Goal: Transaction & Acquisition: Purchase product/service

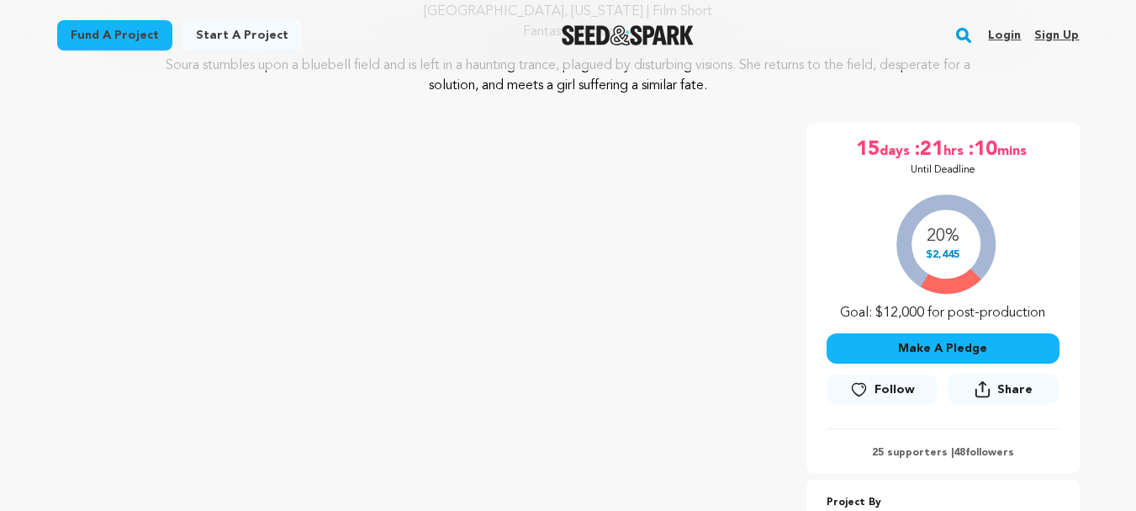
scroll to position [196, 0]
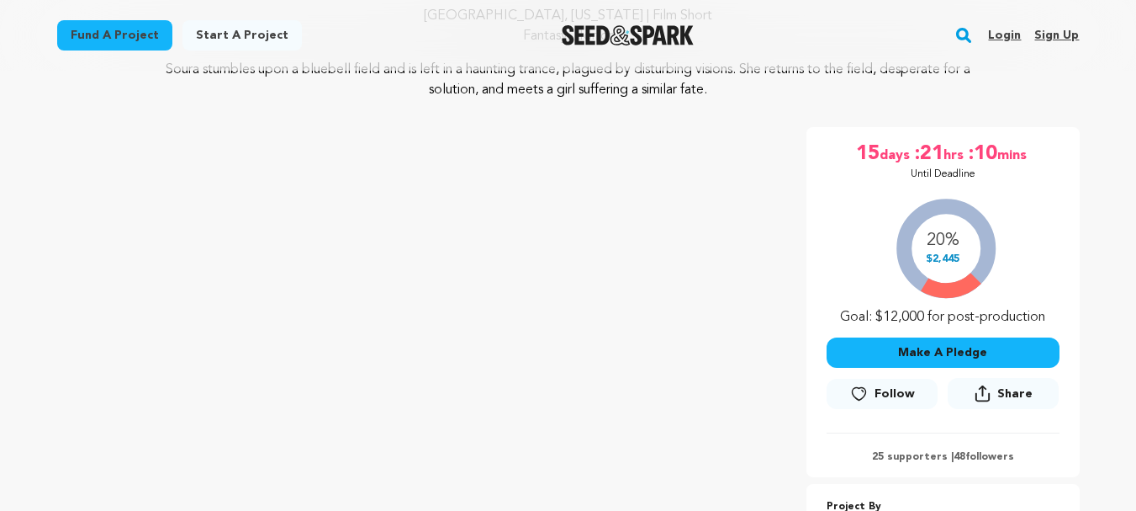
click at [809, 270] on div "15 days :21 hrs :10 mins Until Deadline 20% $2,445" at bounding box center [943, 302] width 273 height 350
click at [936, 352] on button "Make A Pledge" at bounding box center [943, 352] width 233 height 30
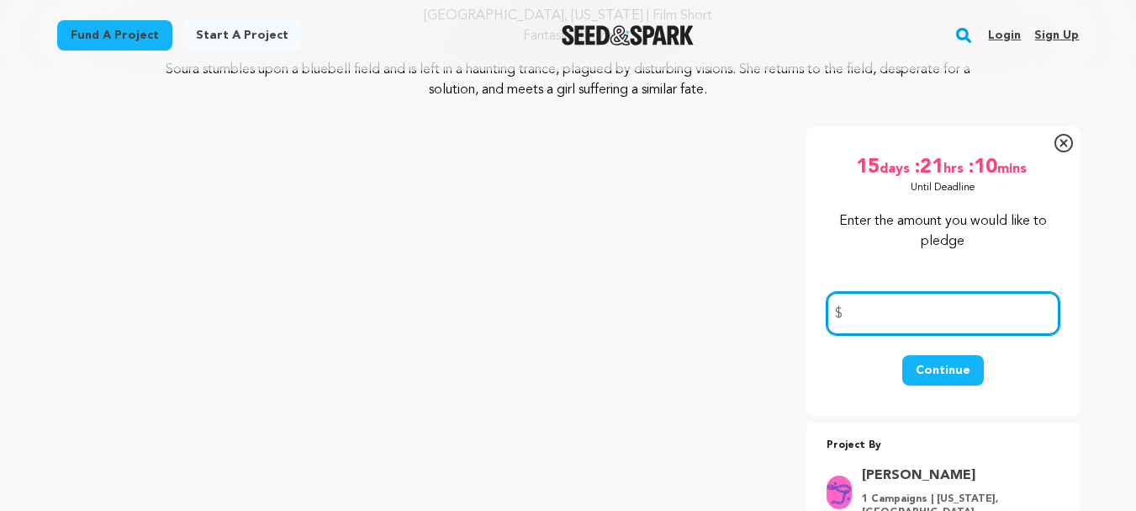
click at [883, 311] on input "number" at bounding box center [943, 313] width 233 height 43
type input "50"
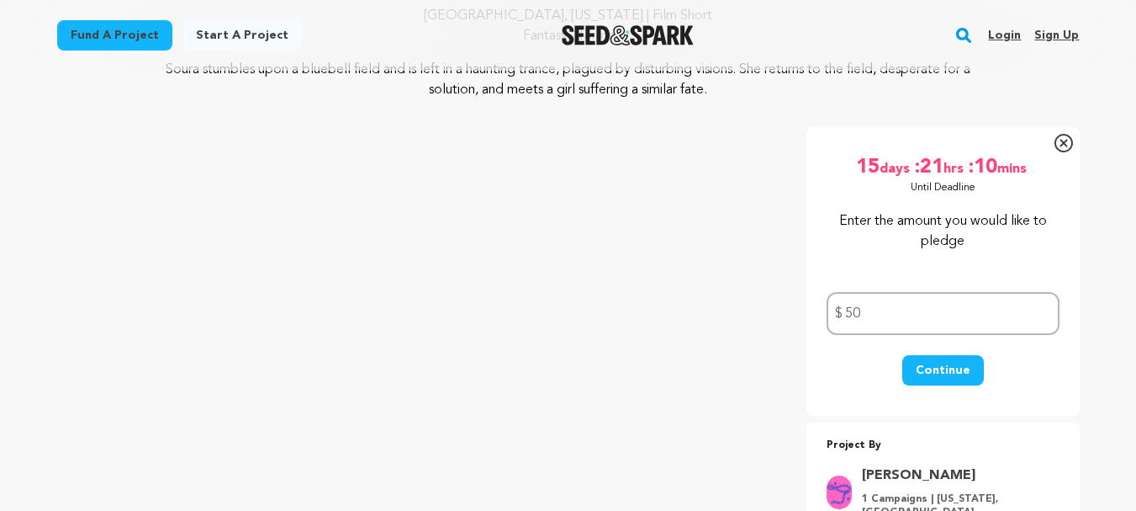
click at [922, 368] on button "Continue" at bounding box center [943, 370] width 82 height 30
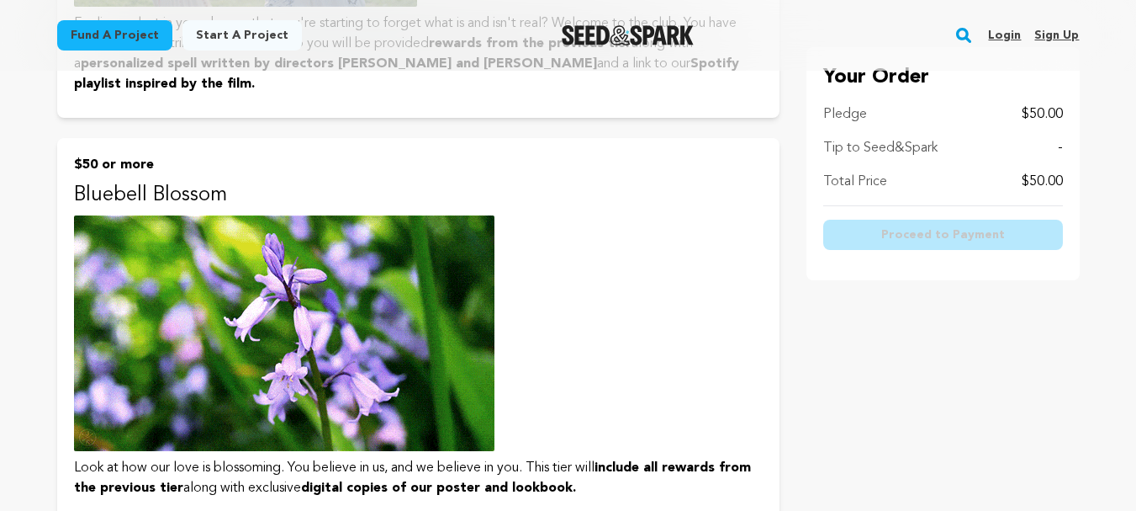
scroll to position [1014, 0]
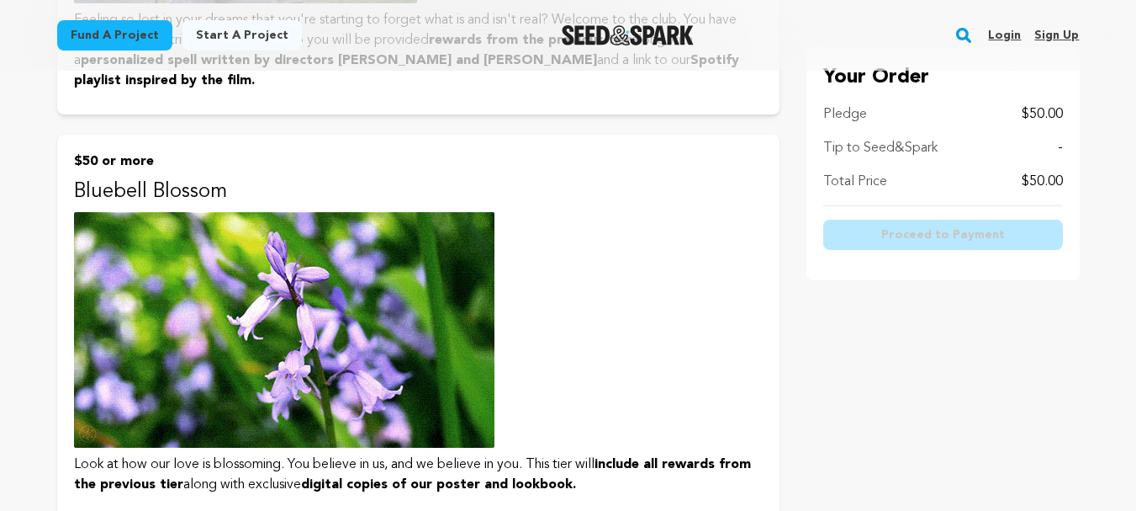
click at [98, 158] on p "$50 or more" at bounding box center [418, 161] width 689 height 20
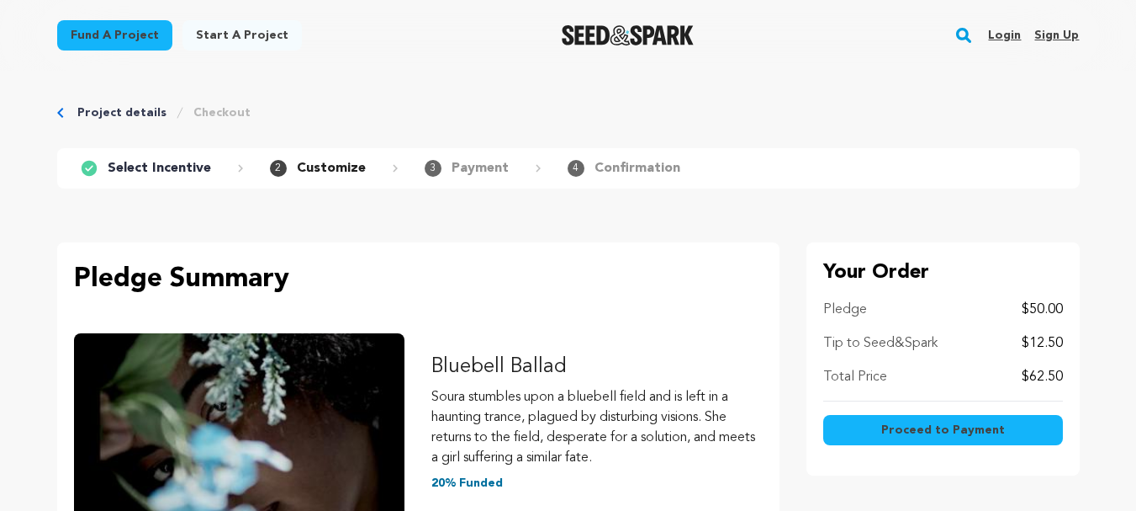
drag, startPoint x: 703, startPoint y: 500, endPoint x: 687, endPoint y: 470, distance: 34.2
click at [687, 470] on div "Bluebell Ballad Soura stumbles upon a bluebell field and is left in a haunting …" at bounding box center [596, 422] width 331 height 193
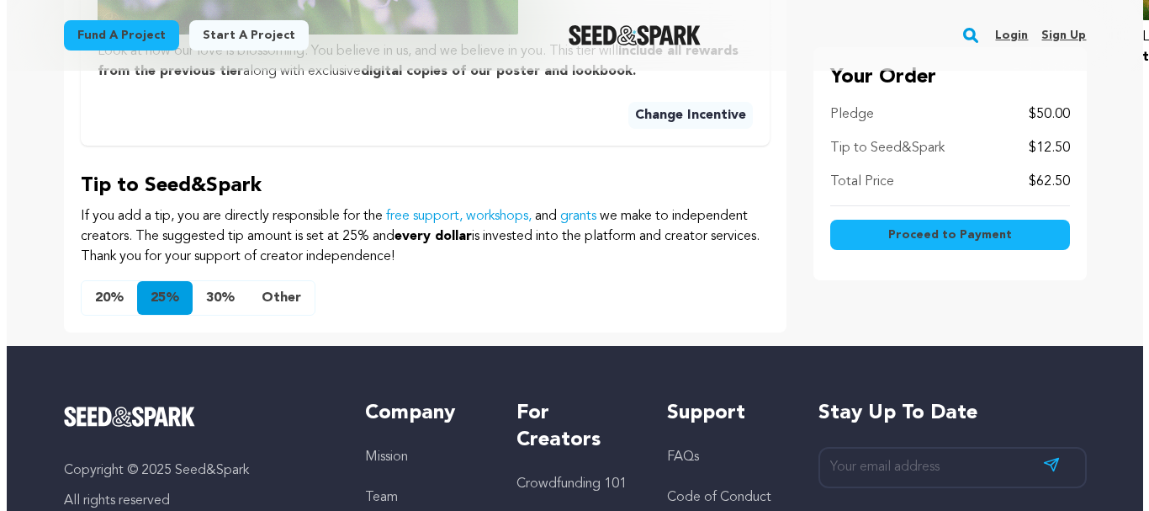
scroll to position [831, 0]
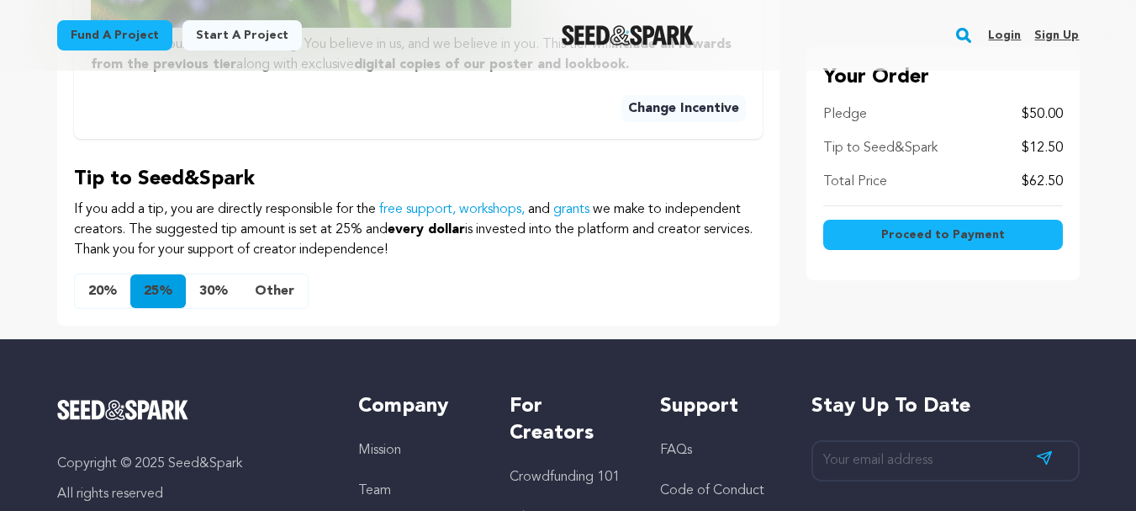
click at [283, 291] on button "Other" at bounding box center [274, 291] width 66 height 34
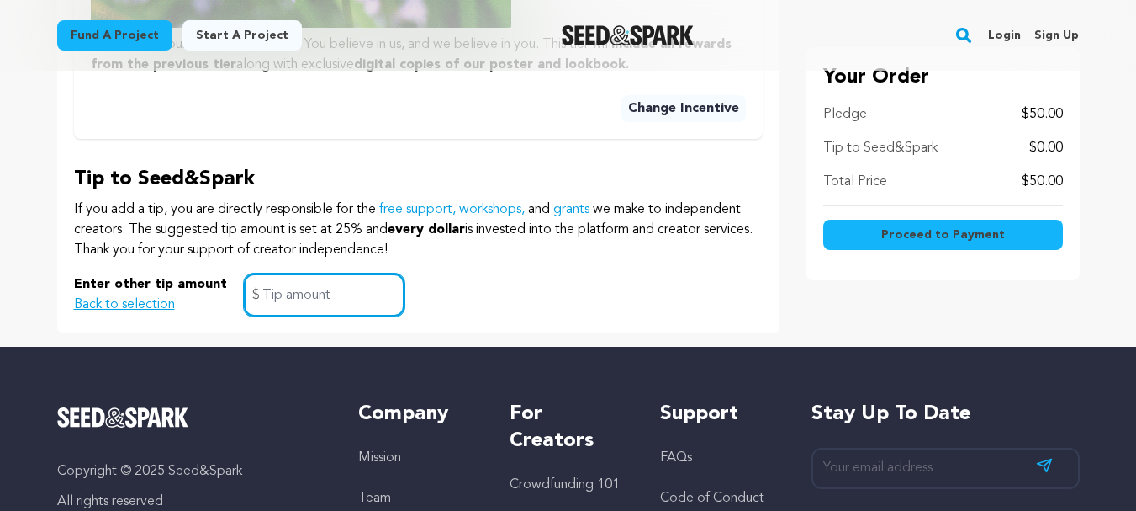
click at [278, 299] on input "text" at bounding box center [324, 294] width 161 height 43
type input "5.00"
click at [870, 234] on button "Proceed to Payment" at bounding box center [943, 235] width 240 height 30
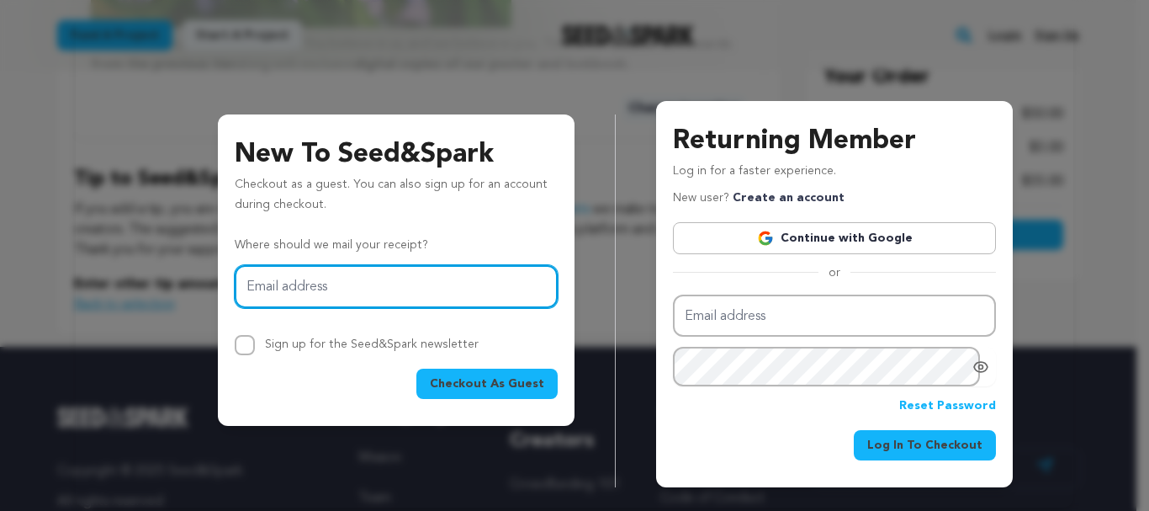
click at [416, 284] on input "Email address" at bounding box center [396, 286] width 323 height 43
click at [305, 287] on input "Email address" at bounding box center [396, 286] width 323 height 43
paste input "caribchefz101@gmail.com"
type input "caribchefz101@gmail.com"
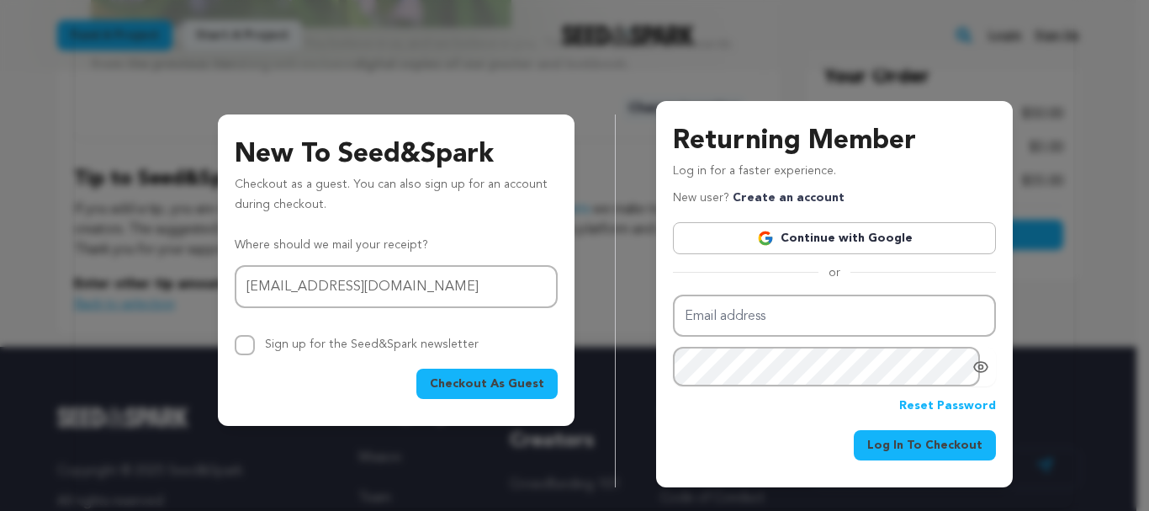
click at [462, 379] on span "Checkout As Guest" at bounding box center [487, 383] width 114 height 17
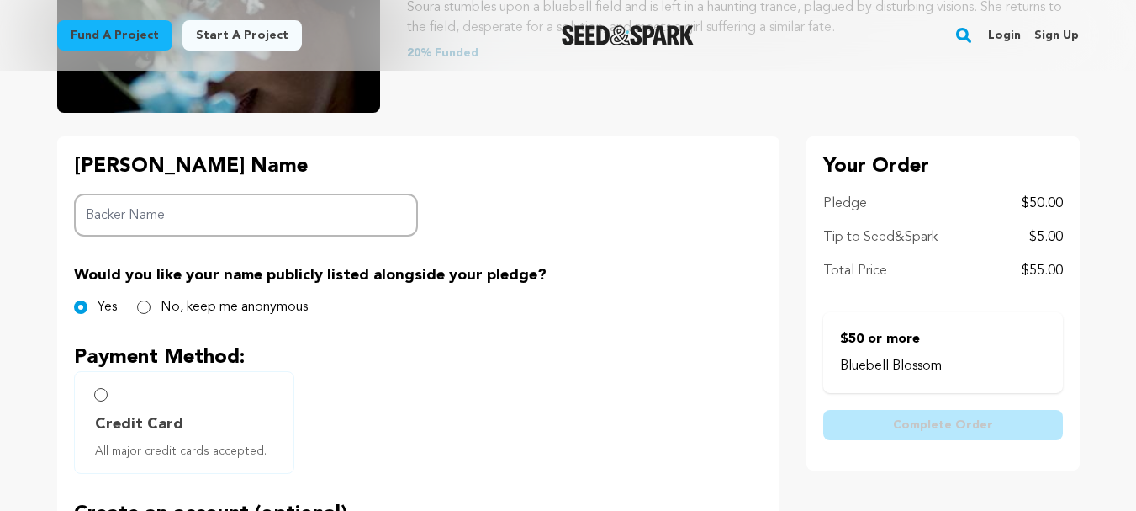
scroll to position [288, 0]
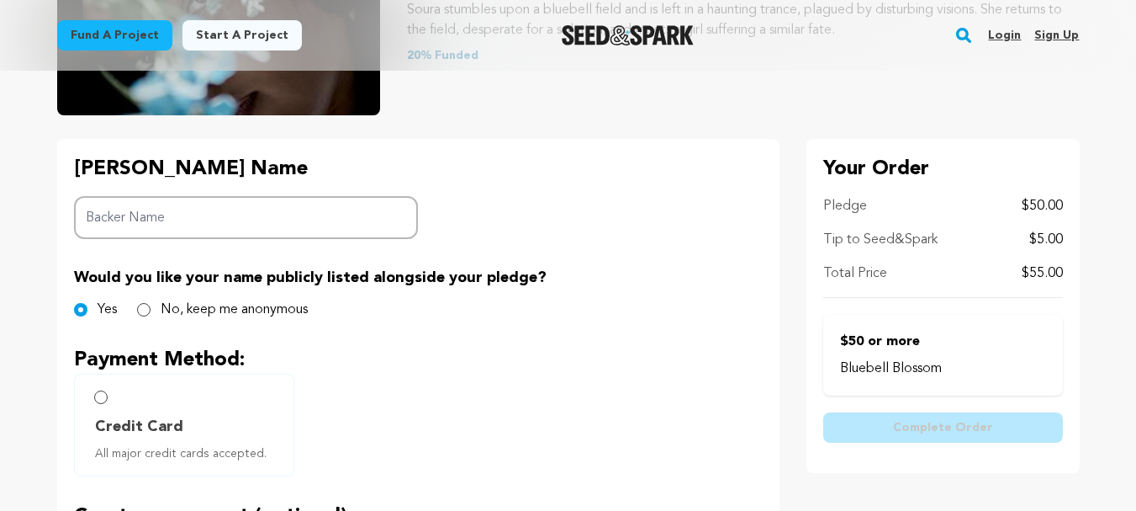
click at [194, 219] on input "Backer Name" at bounding box center [246, 217] width 345 height 43
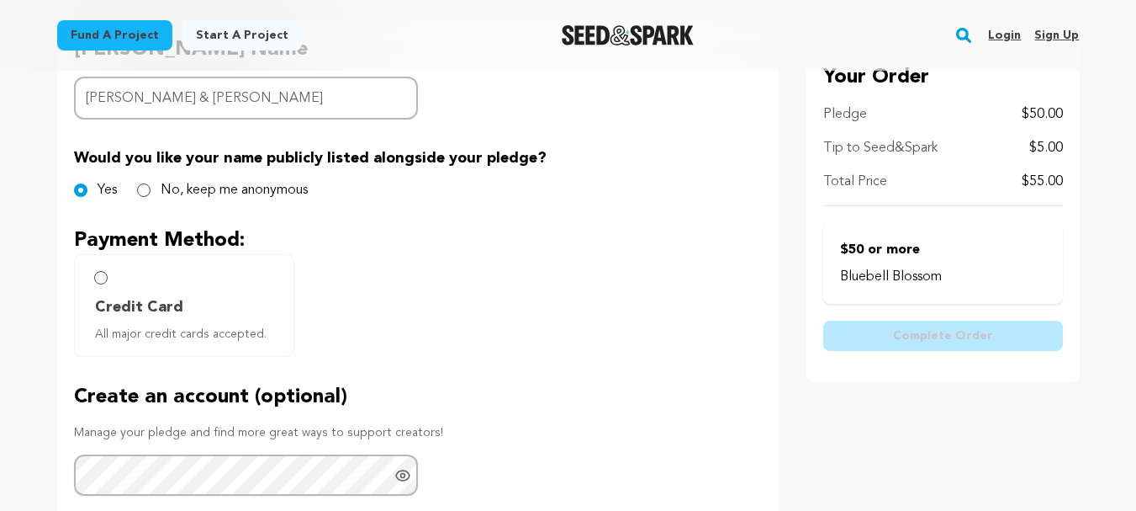
scroll to position [464, 0]
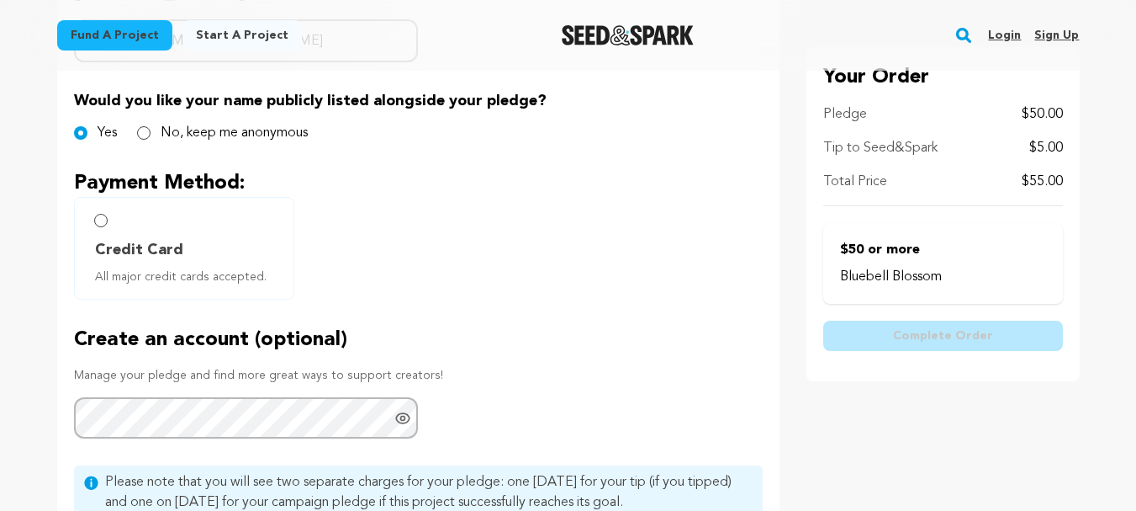
type input "Burrell & Julieta Massey"
click at [99, 216] on input "Credit Card All major credit cards accepted." at bounding box center [100, 220] width 13 height 13
radio input "false"
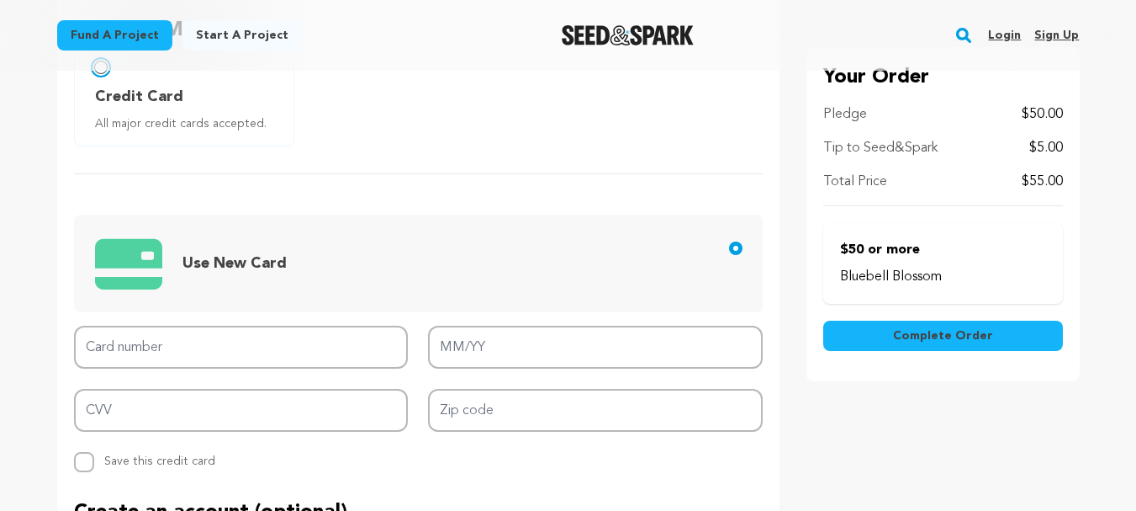
scroll to position [622, 0]
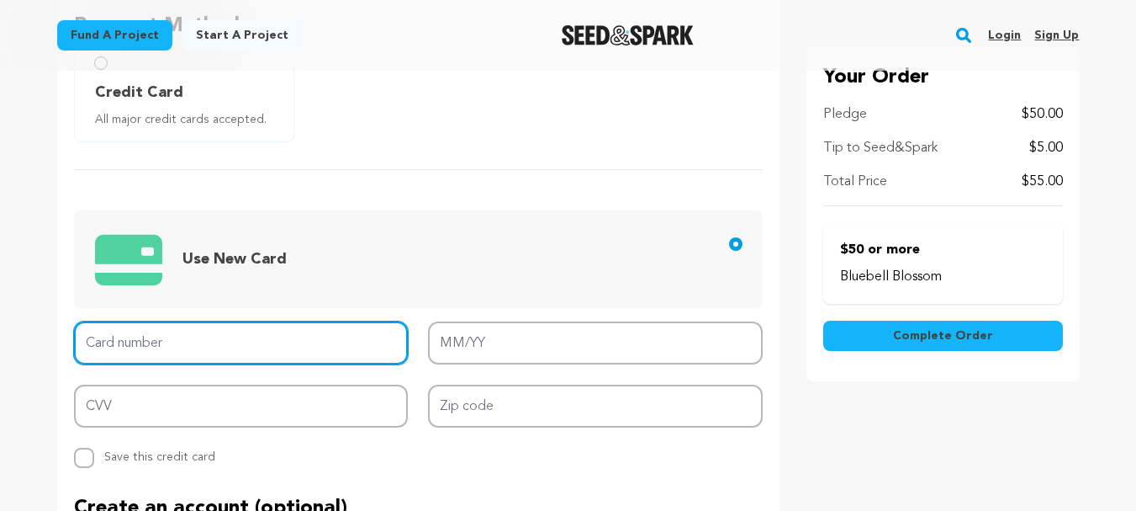
click at [246, 342] on input "Card number" at bounding box center [241, 342] width 335 height 43
type input "3774 8143 7545 111"
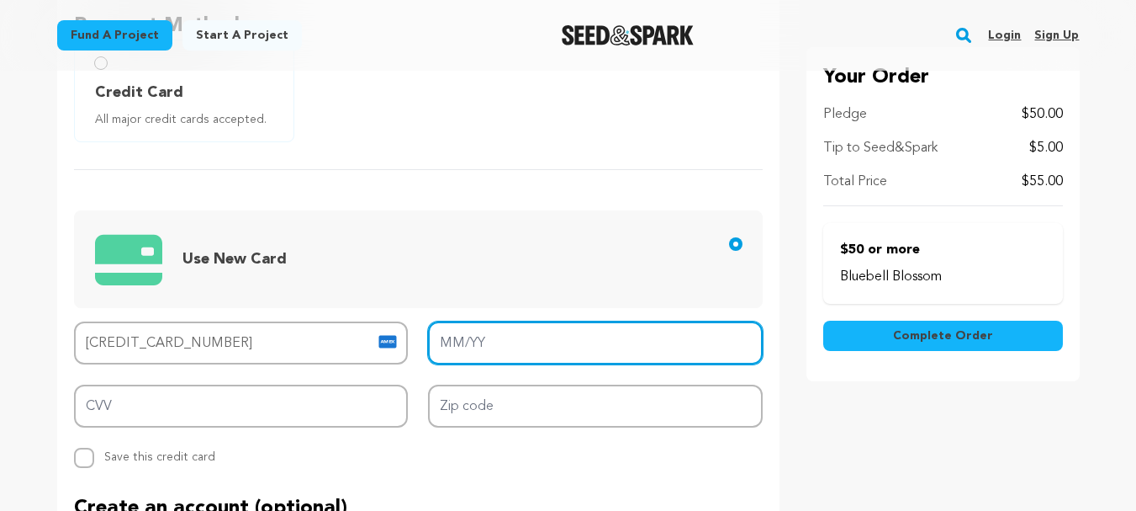
click at [474, 352] on input "MM/YY" at bounding box center [595, 342] width 335 height 43
type input "03/27"
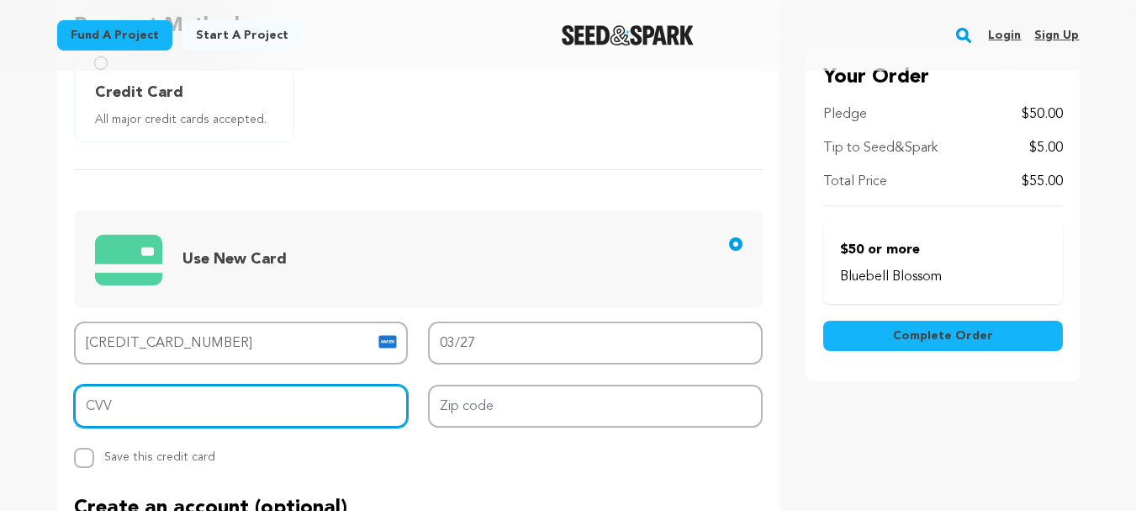
click at [247, 403] on input "CVV" at bounding box center [241, 405] width 335 height 43
type input "8588"
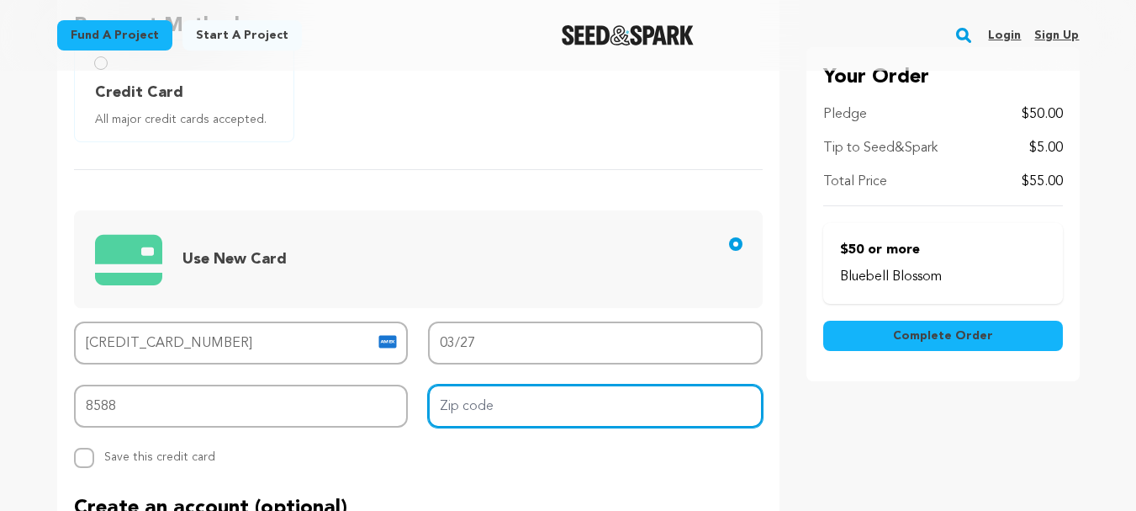
click at [479, 415] on input "Zip code" at bounding box center [595, 405] width 335 height 43
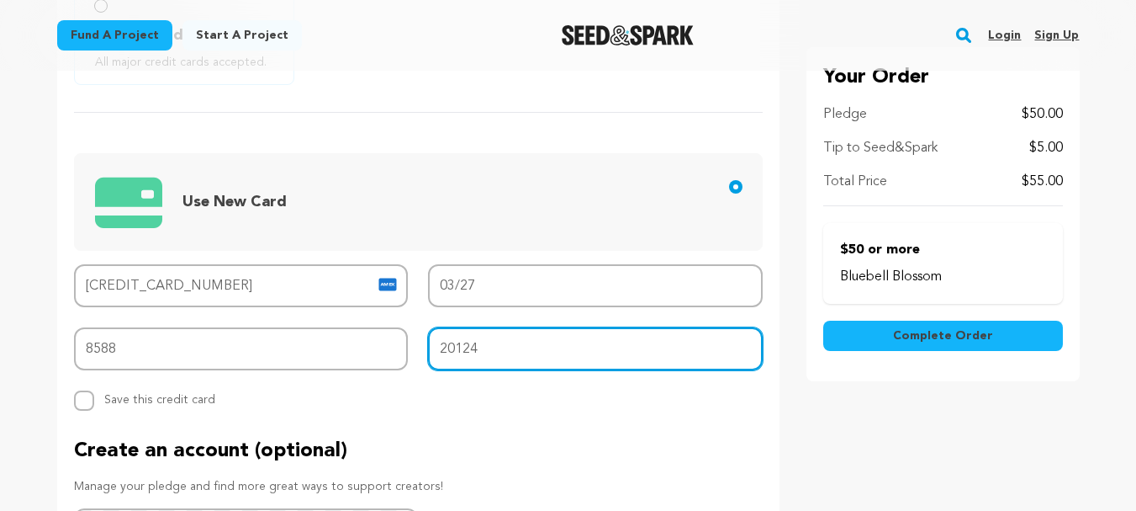
scroll to position [680, 0]
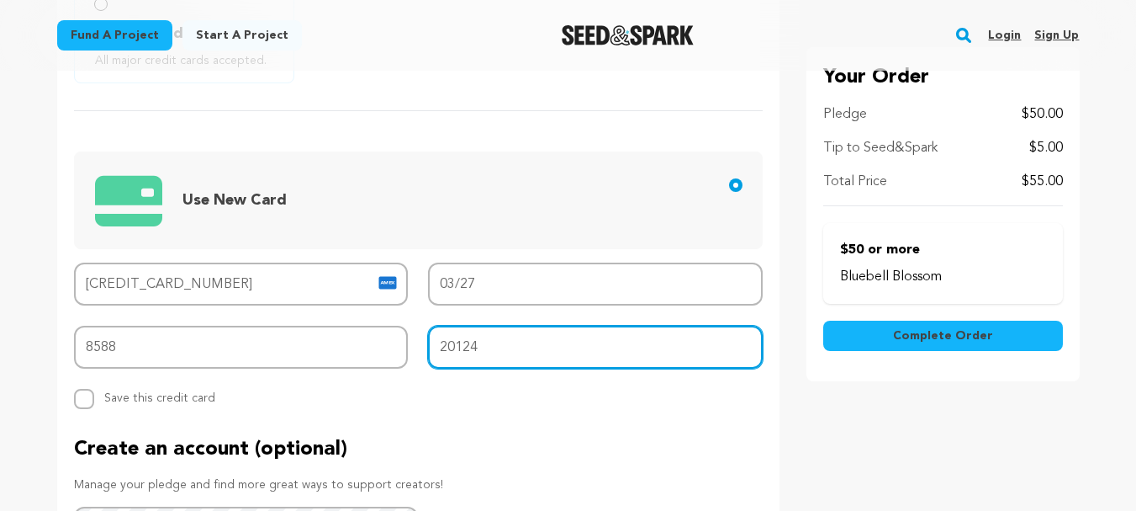
type input "20124"
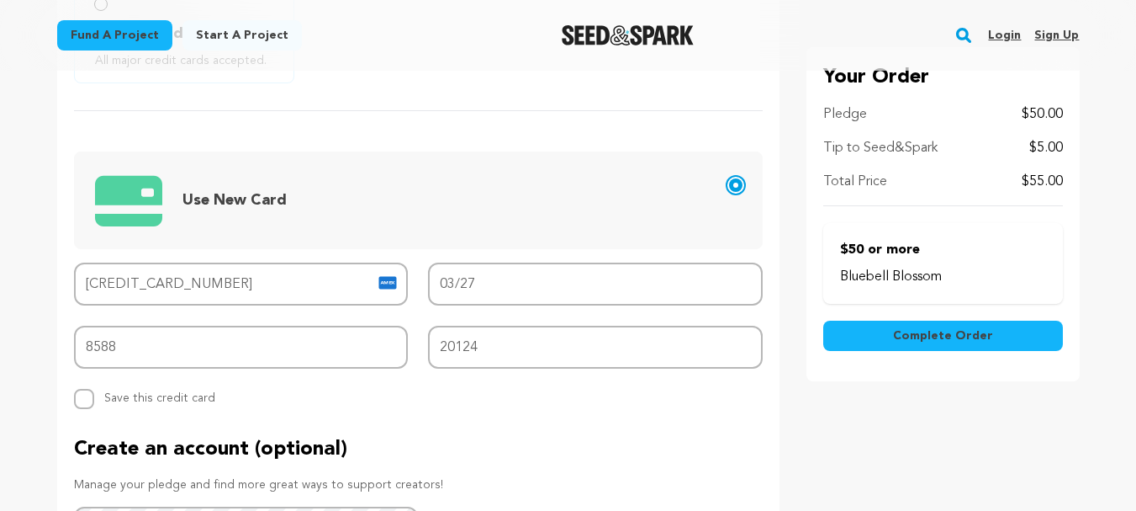
click at [736, 186] on input "Use New Card" at bounding box center [735, 184] width 13 height 13
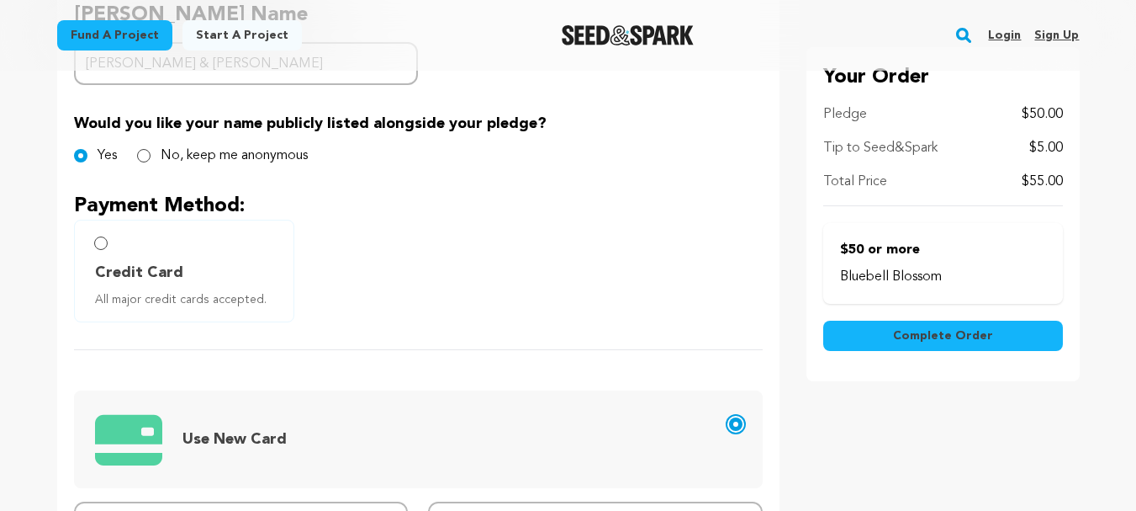
scroll to position [435, 0]
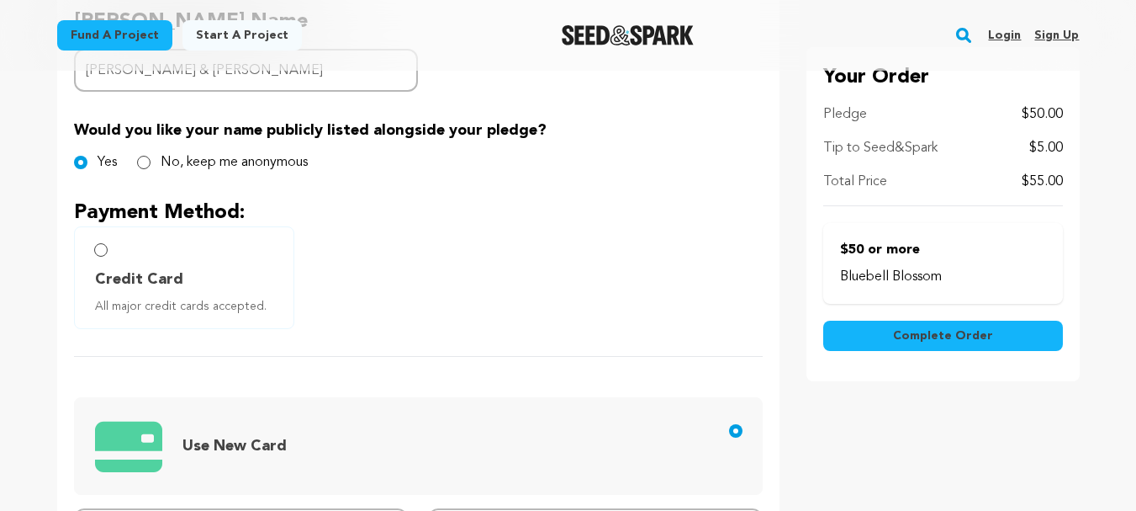
click at [937, 340] on span "Complete Order" at bounding box center [943, 335] width 100 height 17
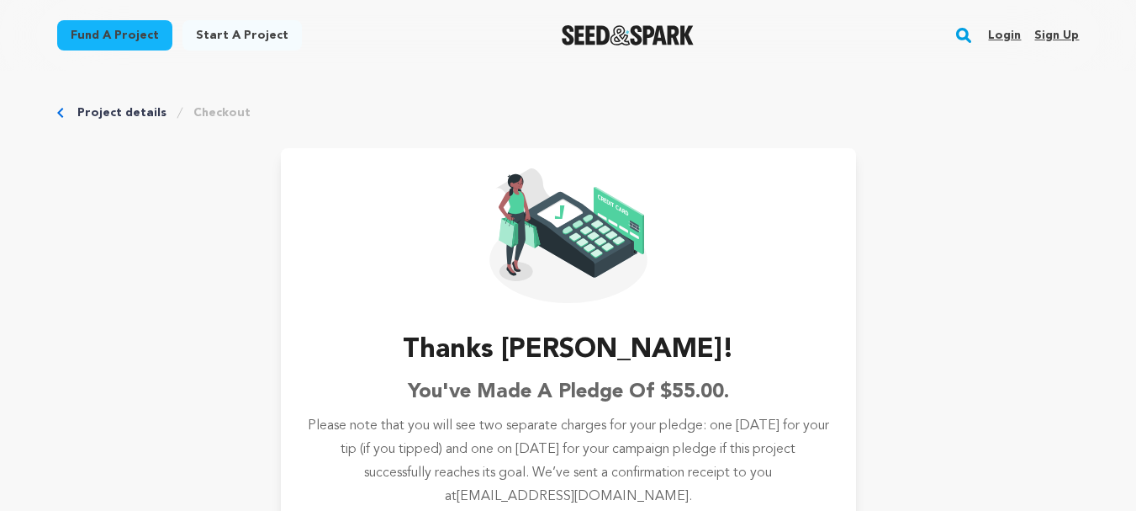
click at [138, 103] on div "Project details Checkout Thanks Burrell! You've made a pledge of $55.00. Please…" at bounding box center [568, 453] width 1077 height 765
click at [126, 113] on link "Project details" at bounding box center [121, 112] width 89 height 17
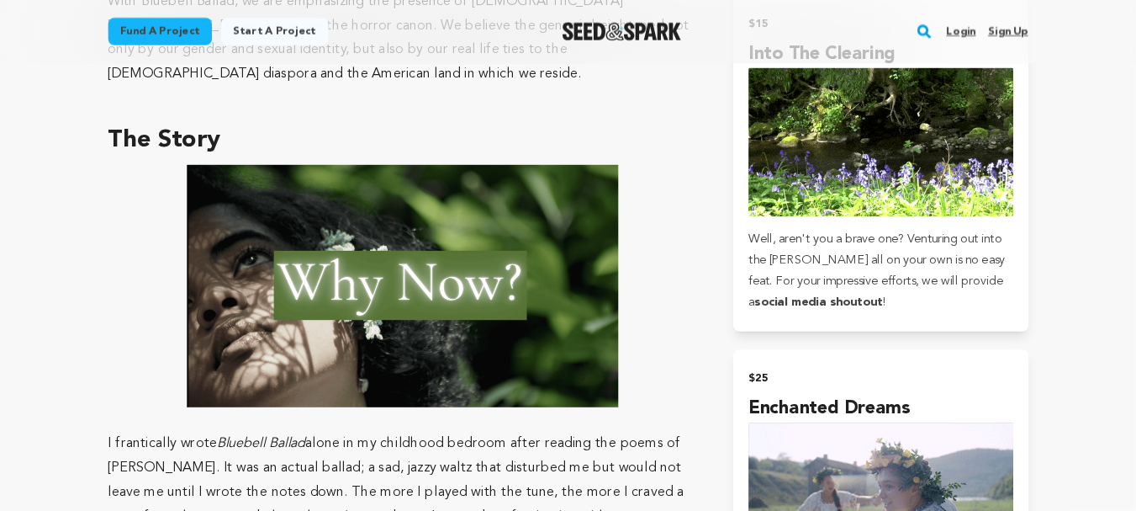
scroll to position [1124, 0]
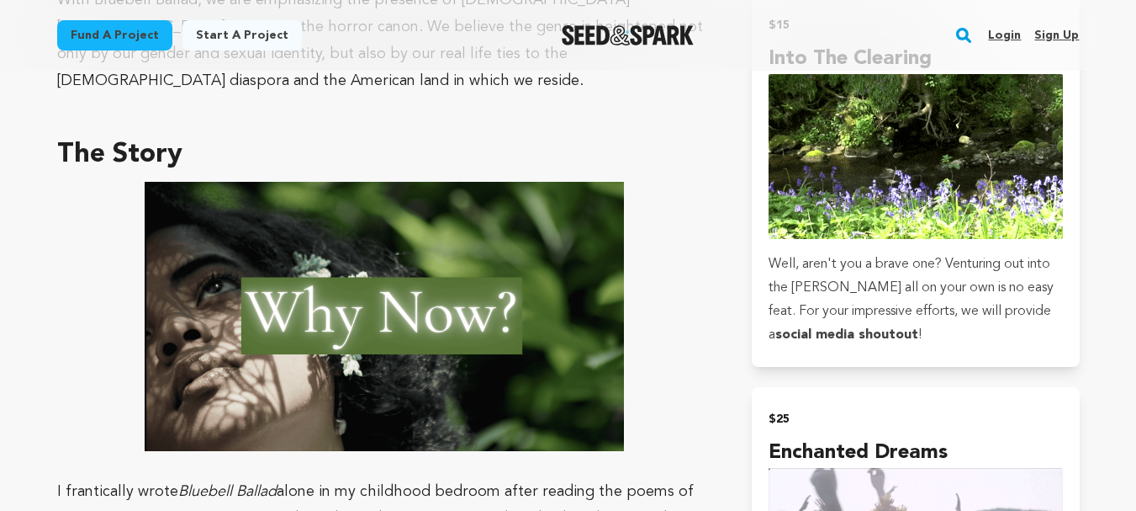
drag, startPoint x: 1371, startPoint y: 1, endPoint x: 699, endPoint y: 239, distance: 712.9
click at [699, 239] on span at bounding box center [384, 317] width 655 height 270
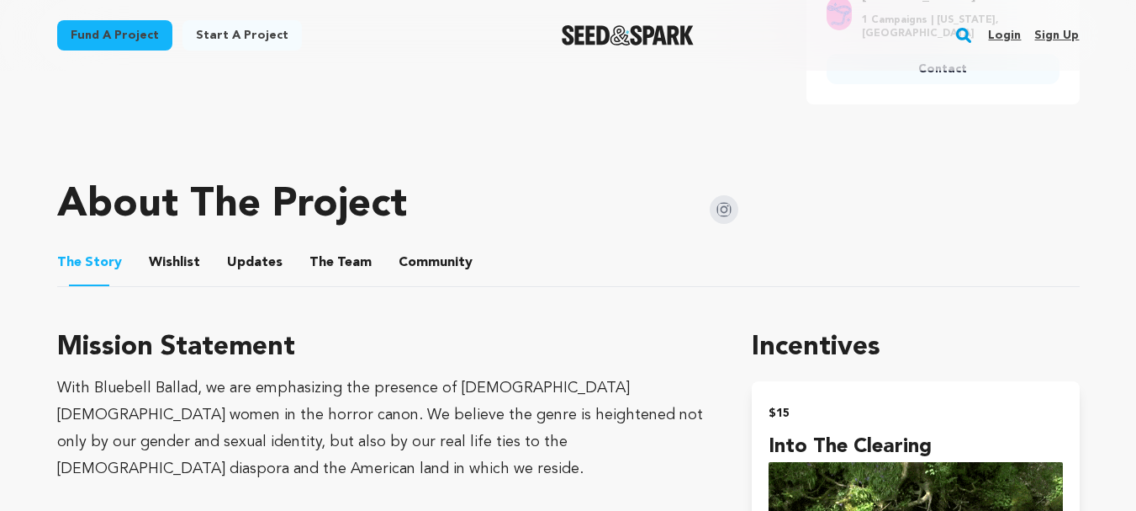
scroll to position [739, 0]
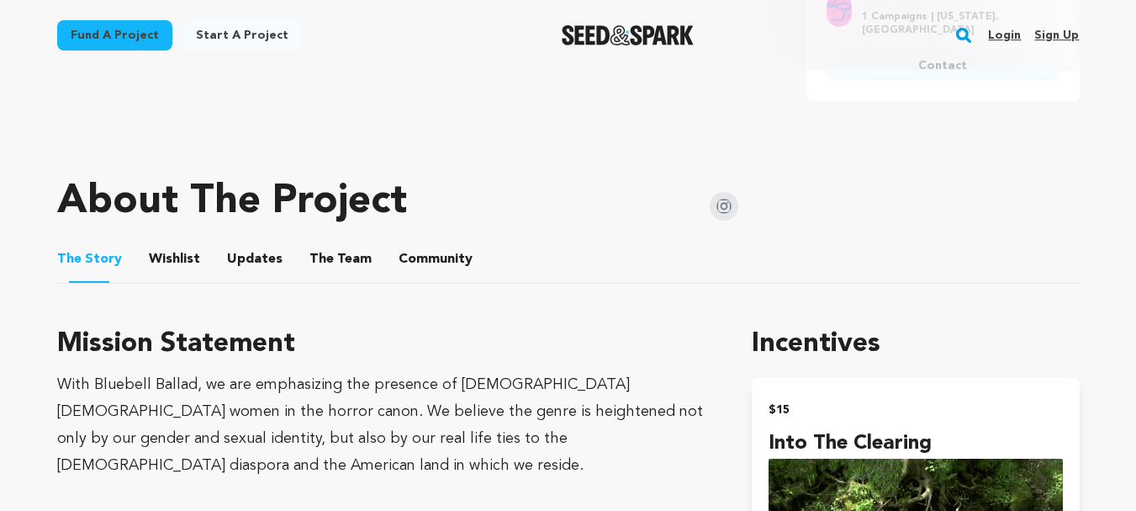
click at [167, 244] on button "Wishlist" at bounding box center [174, 262] width 40 height 40
